Goal: Information Seeking & Learning: Learn about a topic

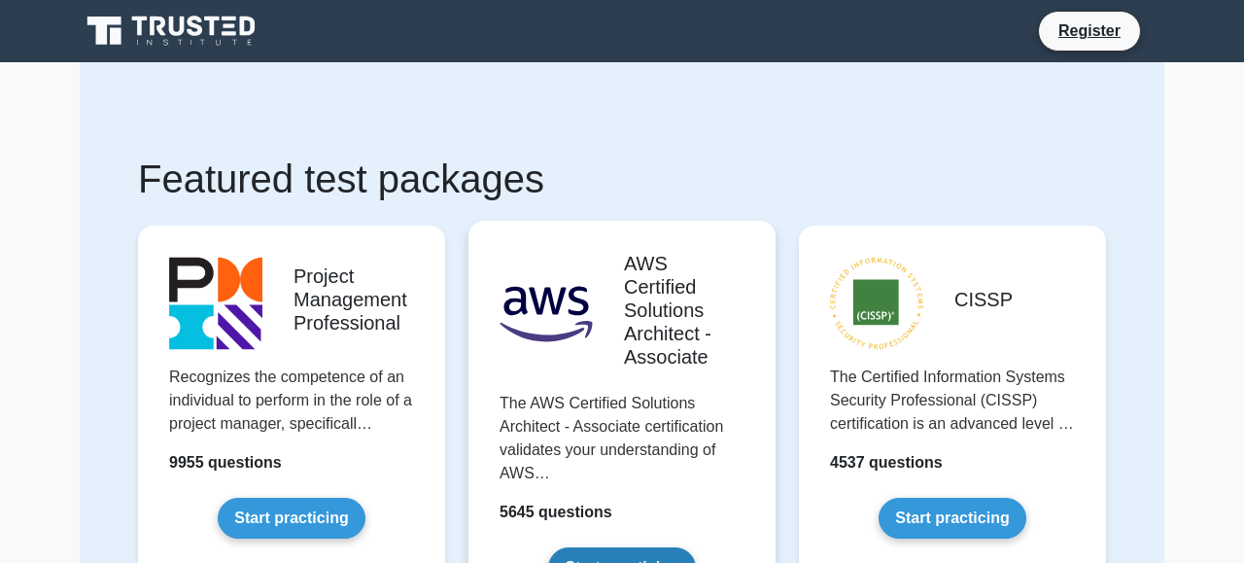
click at [628, 547] on link "Start practicing" at bounding box center [621, 567] width 147 height 41
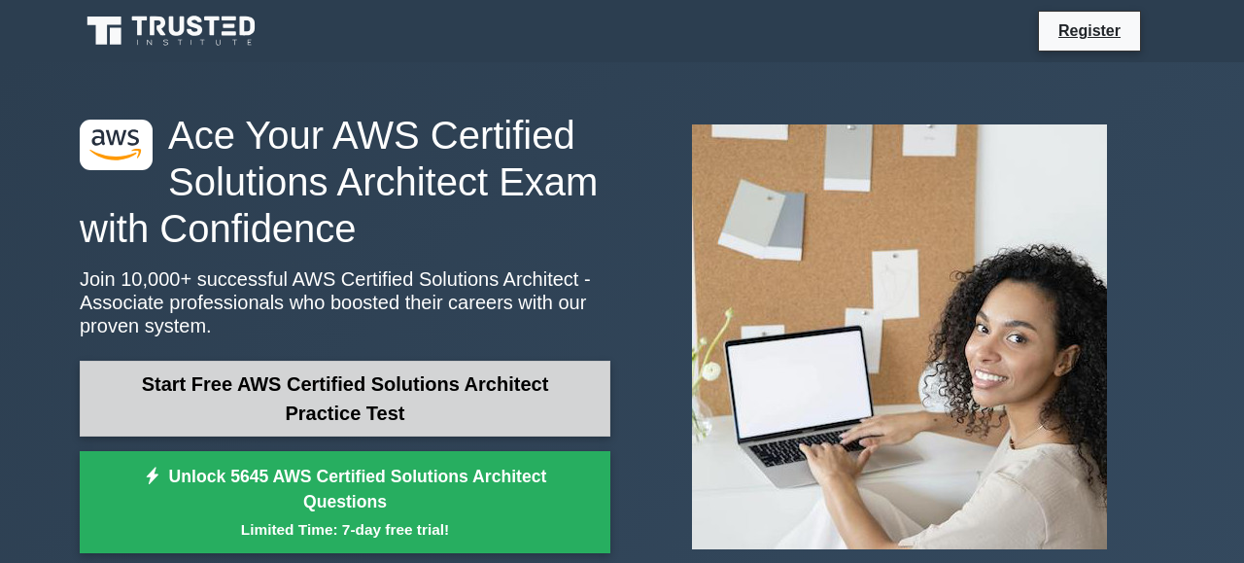
click at [567, 396] on link "Start Free AWS Certified Solutions Architect Practice Test" at bounding box center [345, 399] width 531 height 76
